Goal: Information Seeking & Learning: Learn about a topic

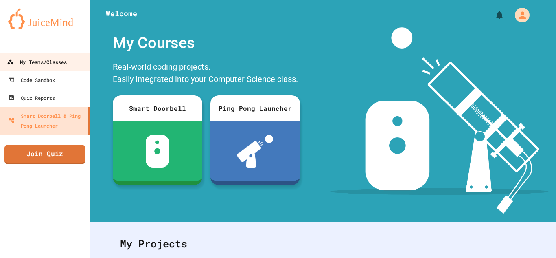
click at [79, 59] on link "My Teams/Classes" at bounding box center [45, 61] width 92 height 18
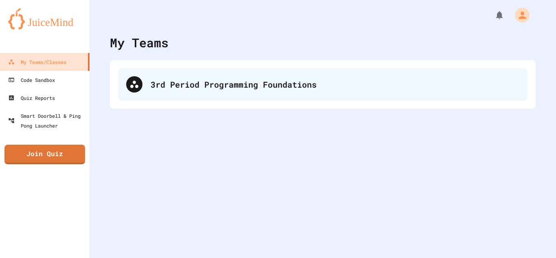
click at [155, 81] on div "3rd Period Programming Foundations" at bounding box center [335, 84] width 369 height 12
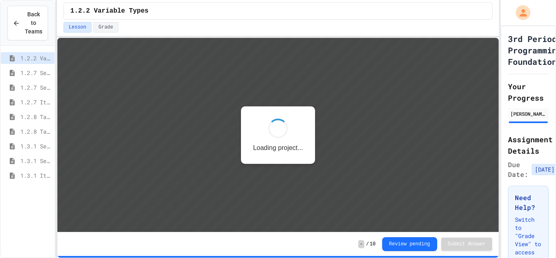
scroll to position [1, 0]
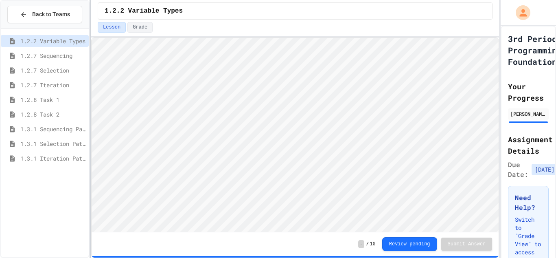
click at [90, 152] on div at bounding box center [91, 129] width 2 height 258
click at [59, 157] on span "1.3.1 Iteration Patterns/Trends" at bounding box center [52, 158] width 65 height 9
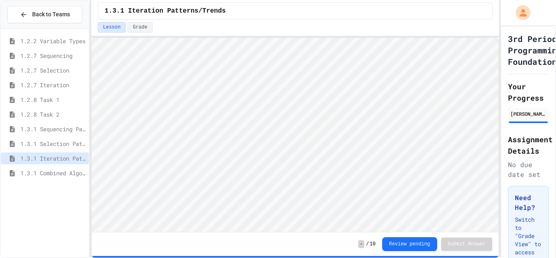
click at [59, 179] on div "1.3.1 Combined Algorithims" at bounding box center [45, 174] width 88 height 15
click at [55, 175] on span "1.3.1 Combined Algorithims" at bounding box center [52, 172] width 65 height 9
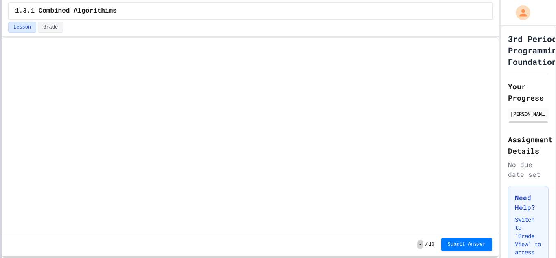
click at [0, 127] on div at bounding box center [1, 129] width 2 height 258
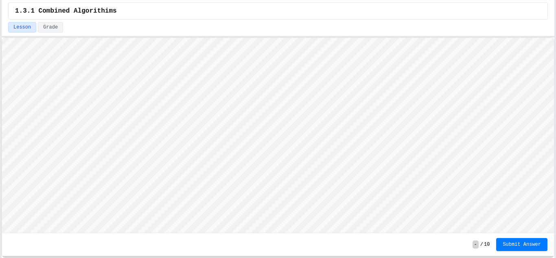
click at [555, 77] on div "Back to Teams 1.2.2 Variable Types 1.2.7 Sequencing 1.2.7 Selection 1.2.7 Itera…" at bounding box center [278, 129] width 556 height 258
click at [545, 245] on button "Submit Answer" at bounding box center [521, 243] width 51 height 13
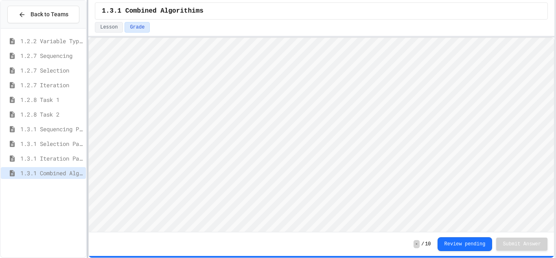
click at [87, 78] on div at bounding box center [88, 129] width 2 height 258
click at [40, 190] on span "1.3.3 Grocery Store Task" at bounding box center [51, 187] width 62 height 9
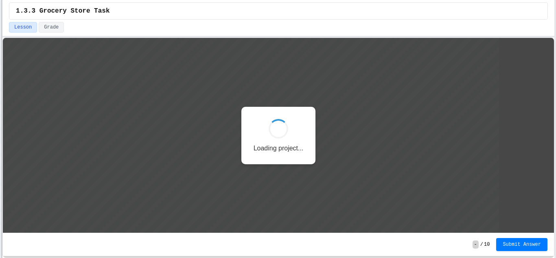
click at [0, 98] on div "Back to Teams 1.2.2 Variable Types 1.2.7 Sequencing 1.2.7 Selection 1.2.7 Itera…" at bounding box center [278, 129] width 556 height 258
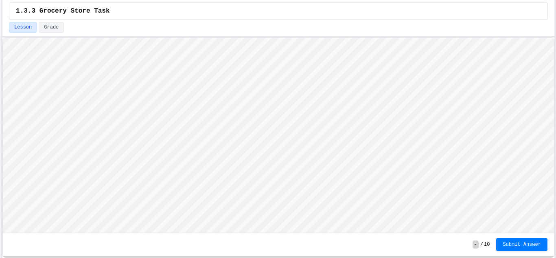
scroll to position [1, 0]
click at [366, 244] on div "- / 10 Submit Answer" at bounding box center [278, 244] width 551 height 23
click at [529, 240] on span "Submit Answer" at bounding box center [522, 243] width 38 height 7
